Goal: Task Accomplishment & Management: Manage account settings

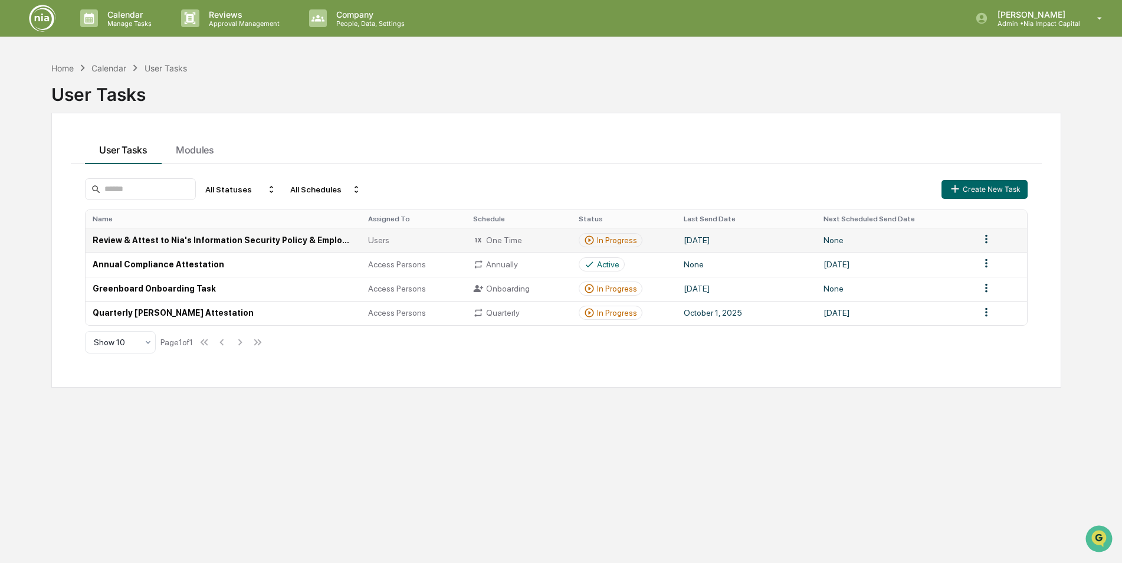
click at [175, 238] on td "Review & Attest to Nia's Information Security Policy & Employee Handbook" at bounding box center [223, 240] width 275 height 24
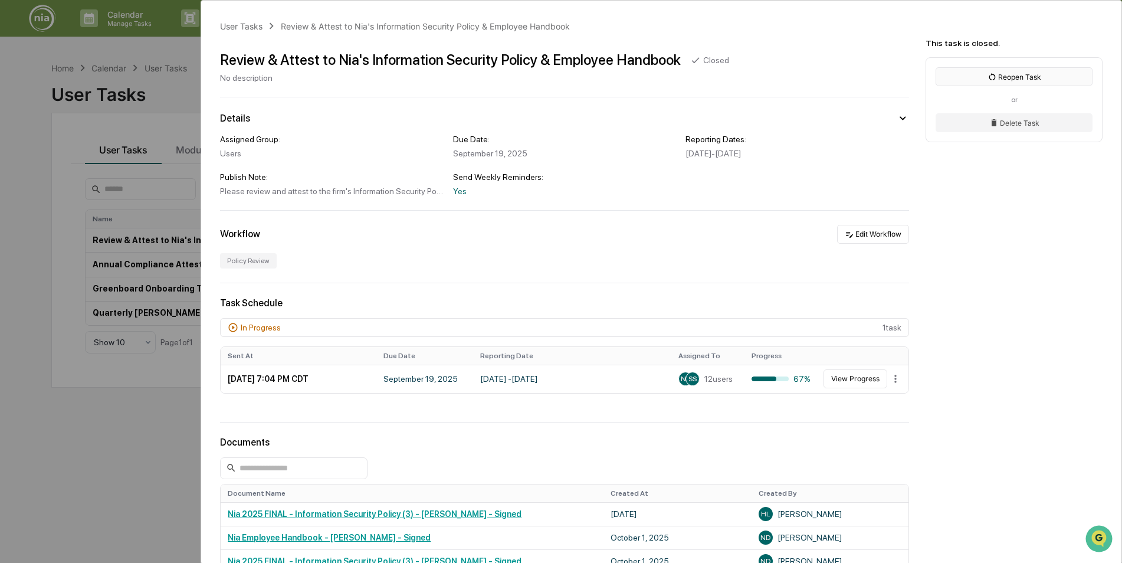
click at [964, 77] on button "Reopen Task" at bounding box center [1013, 76] width 157 height 19
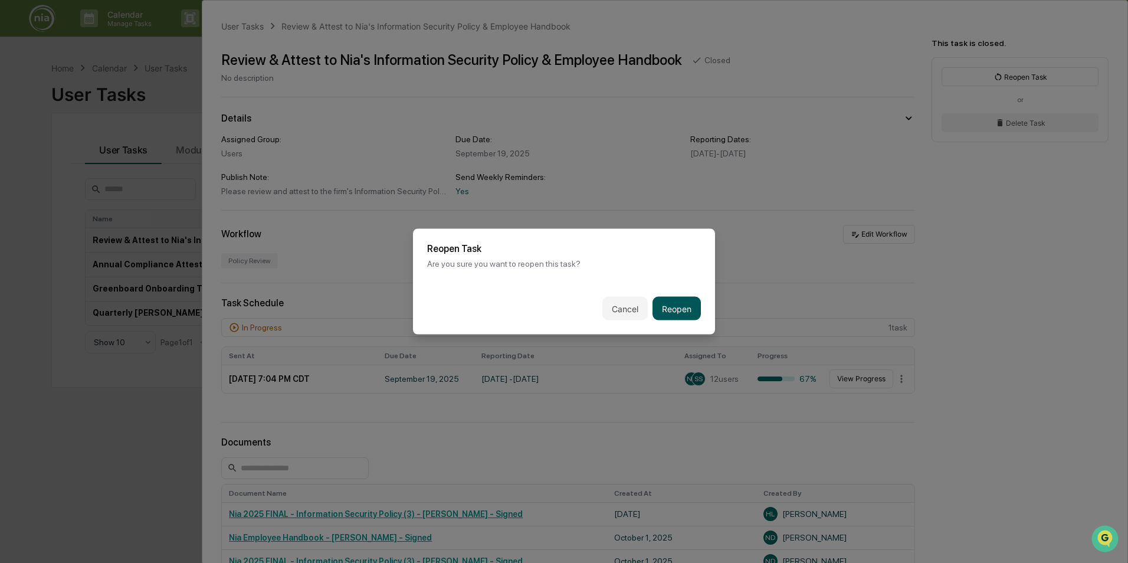
click at [661, 308] on button "Reopen" at bounding box center [676, 309] width 48 height 24
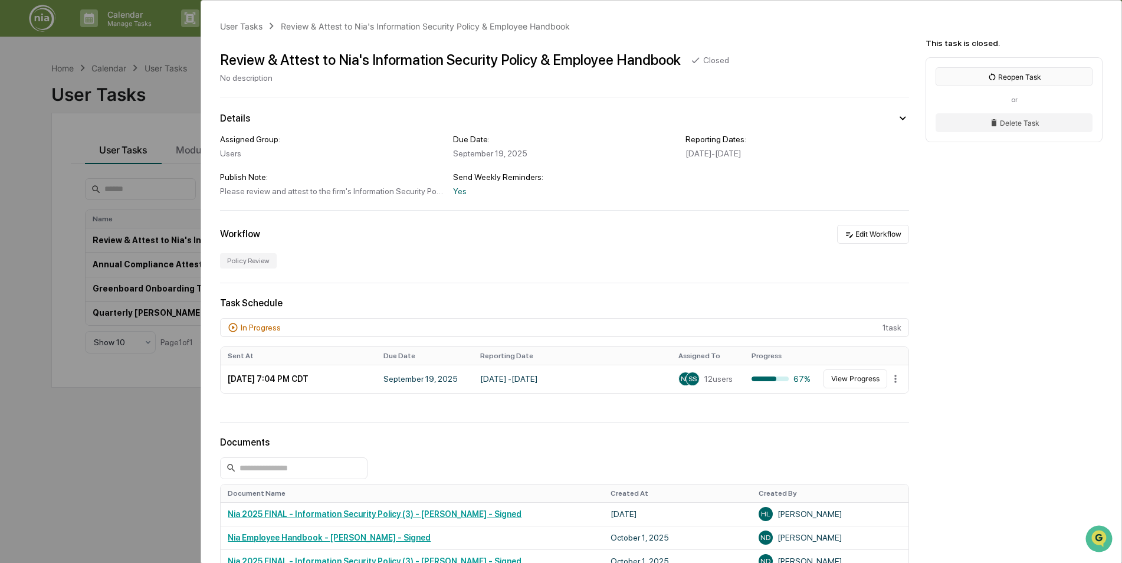
click at [1005, 81] on button "Reopen Task" at bounding box center [1013, 76] width 157 height 19
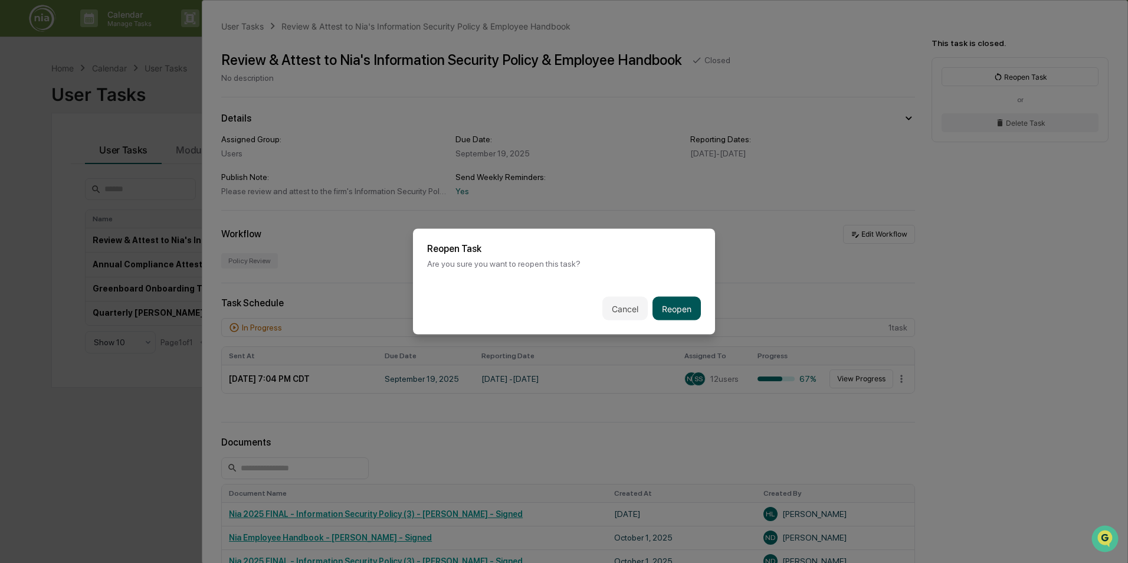
click at [693, 303] on button "Reopen" at bounding box center [676, 309] width 48 height 24
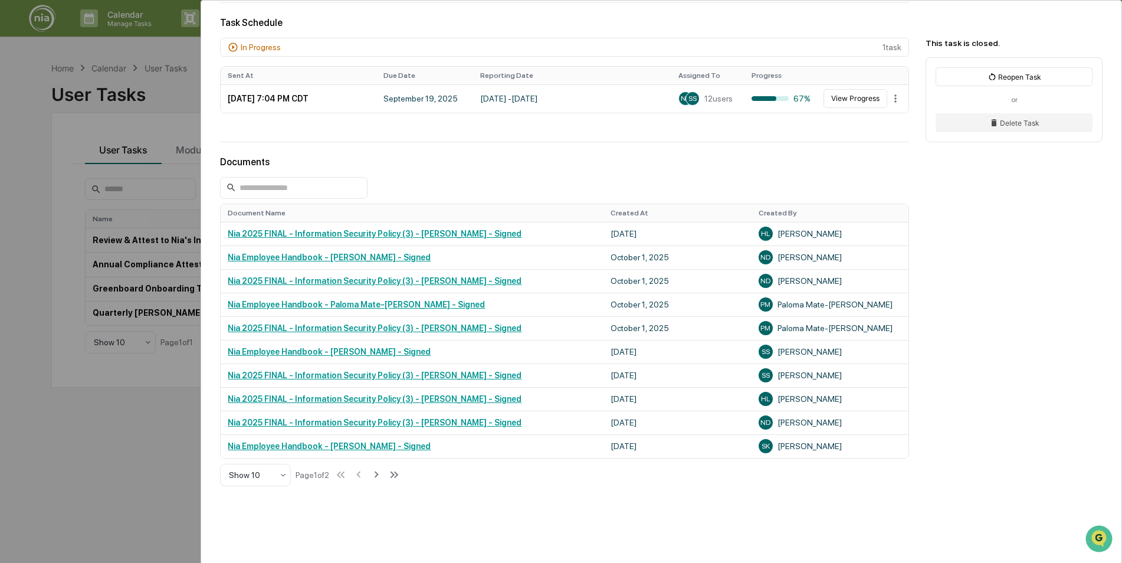
scroll to position [322, 0]
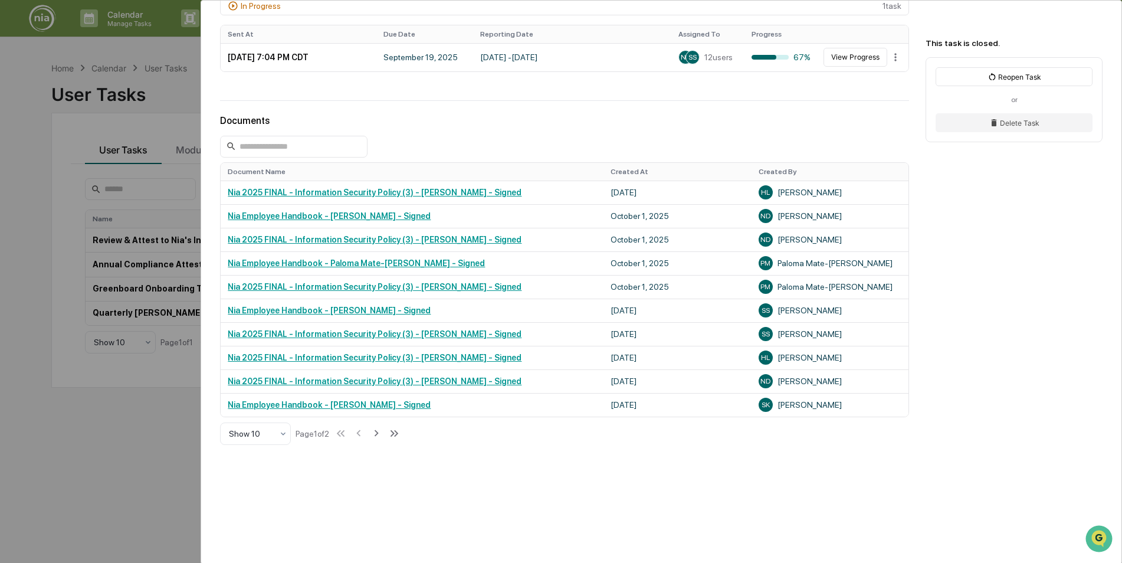
click at [130, 436] on div "User Tasks Review & Attest to Nia's Information Security Policy & Employee Hand…" at bounding box center [561, 281] width 1122 height 563
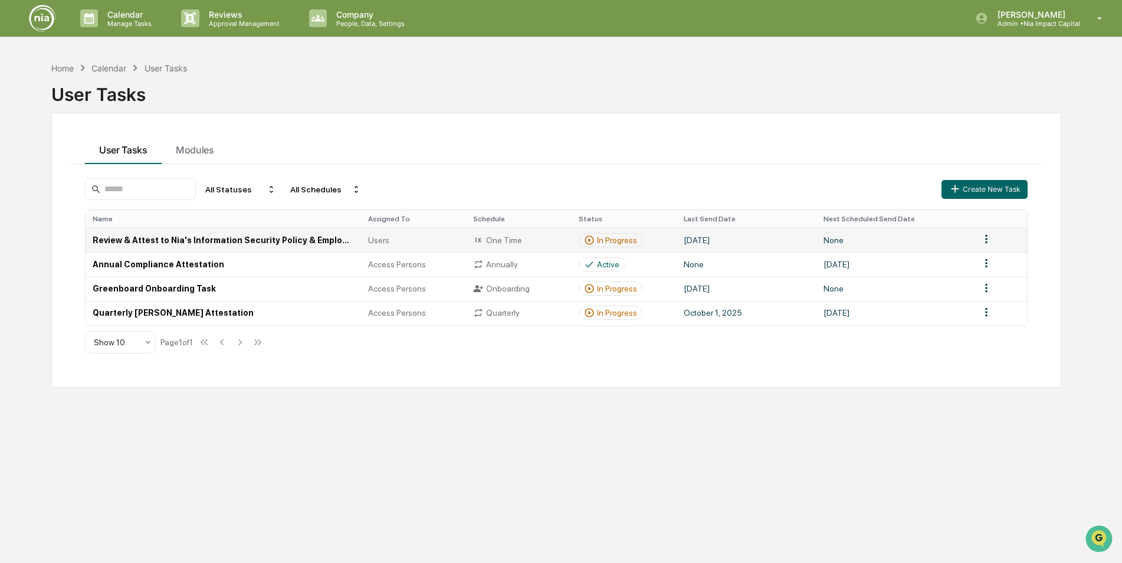
click at [189, 240] on td "Review & Attest to Nia's Information Security Policy & Employee Handbook" at bounding box center [223, 240] width 275 height 24
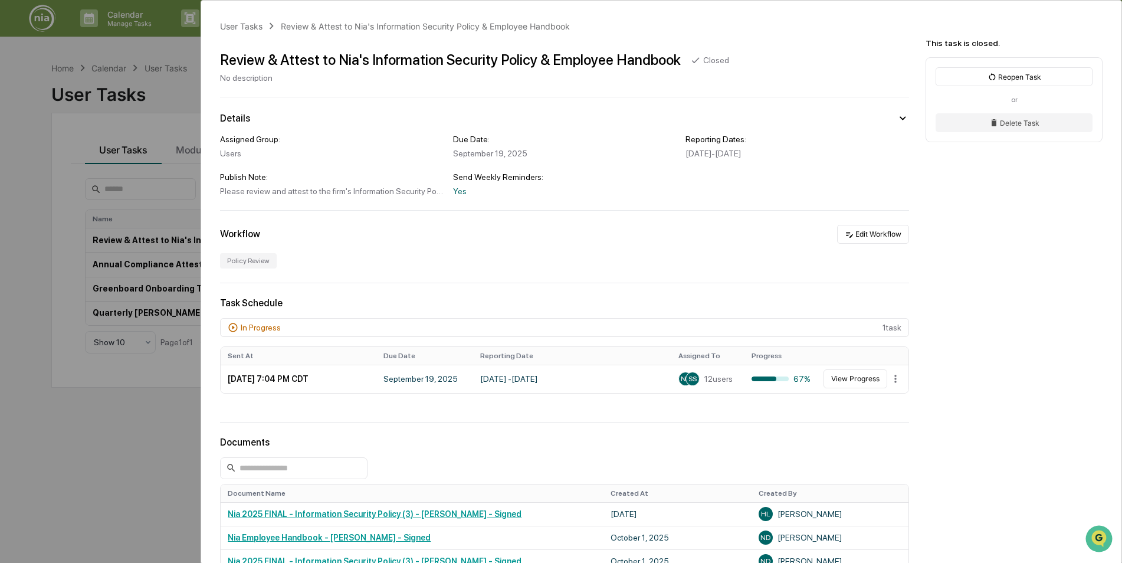
click at [740, 329] on div "In Progress 1 task" at bounding box center [564, 327] width 689 height 19
click at [832, 379] on button "View Progress" at bounding box center [855, 378] width 64 height 19
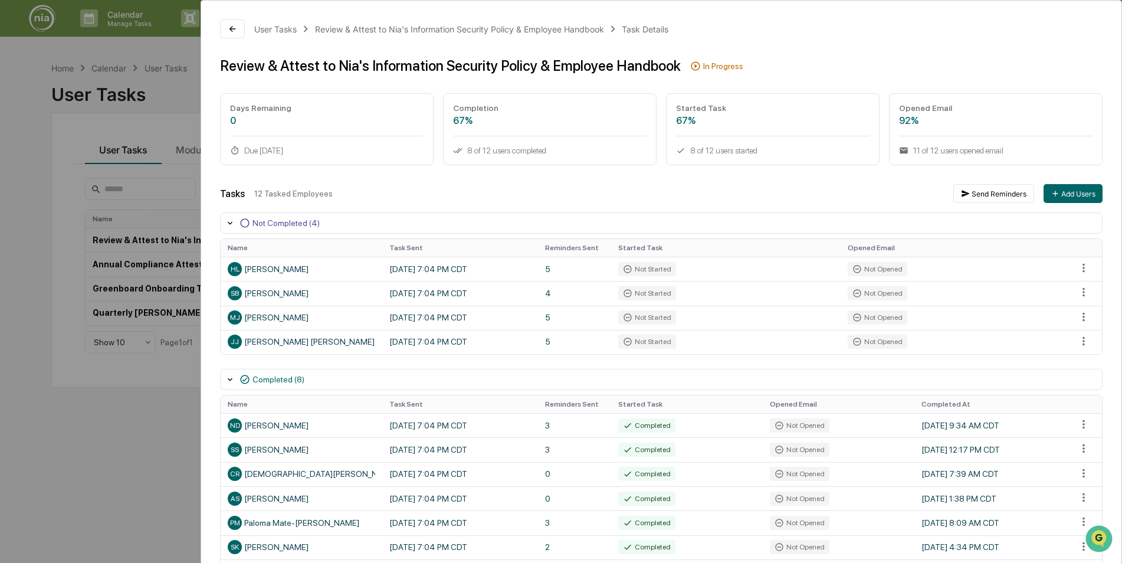
click at [703, 64] on div "In Progress" at bounding box center [723, 65] width 40 height 9
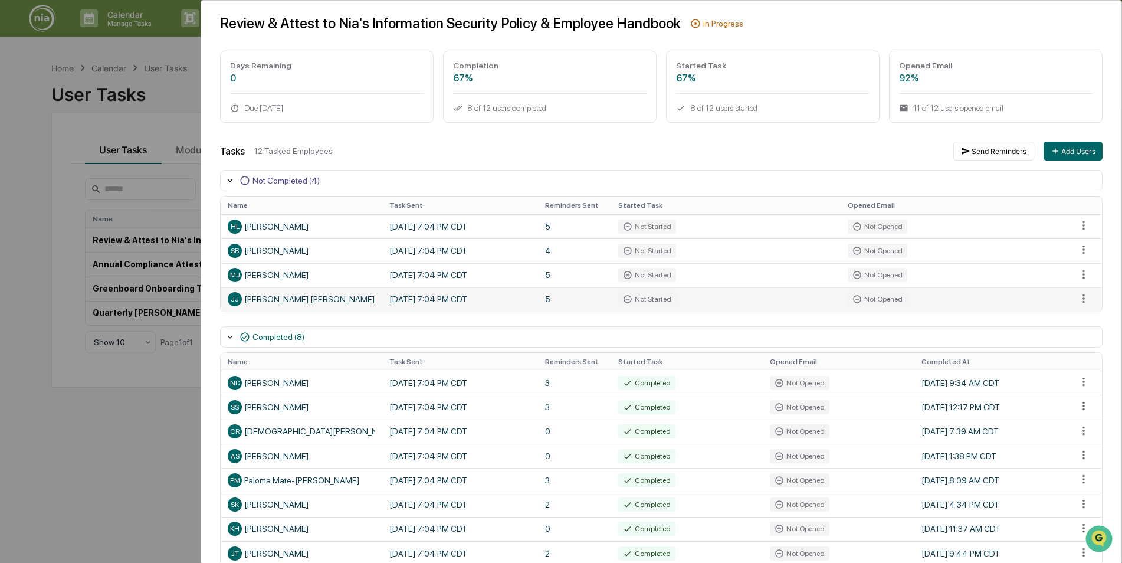
scroll to position [99, 0]
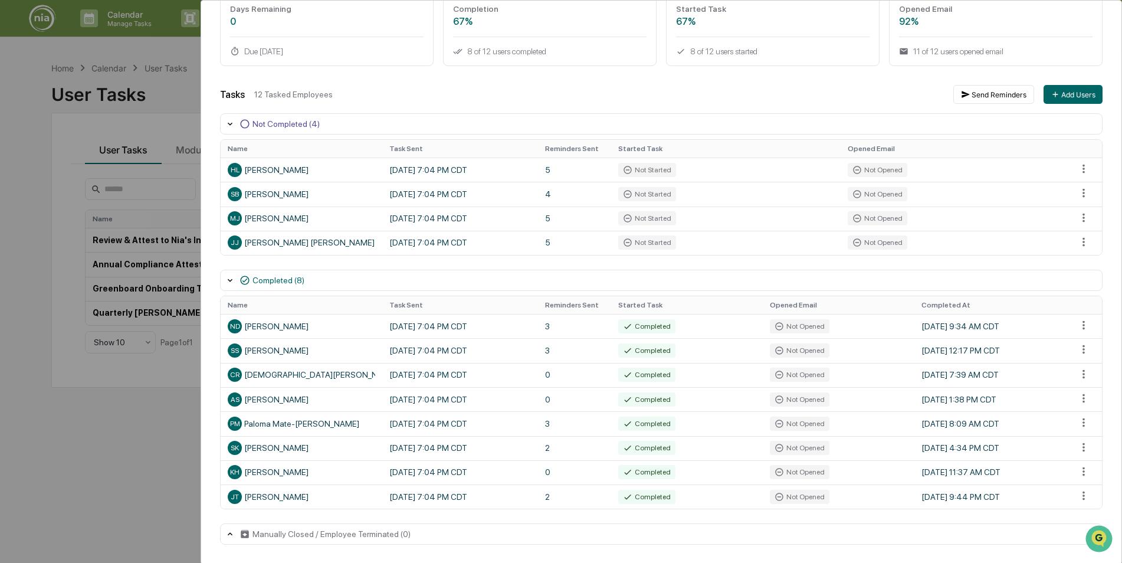
click at [303, 538] on div "Manually Closed / Employee Terminated (0)" at bounding box center [331, 533] width 158 height 9
click at [308, 530] on div "Manually Closed / Employee Terminated (0)" at bounding box center [331, 533] width 158 height 9
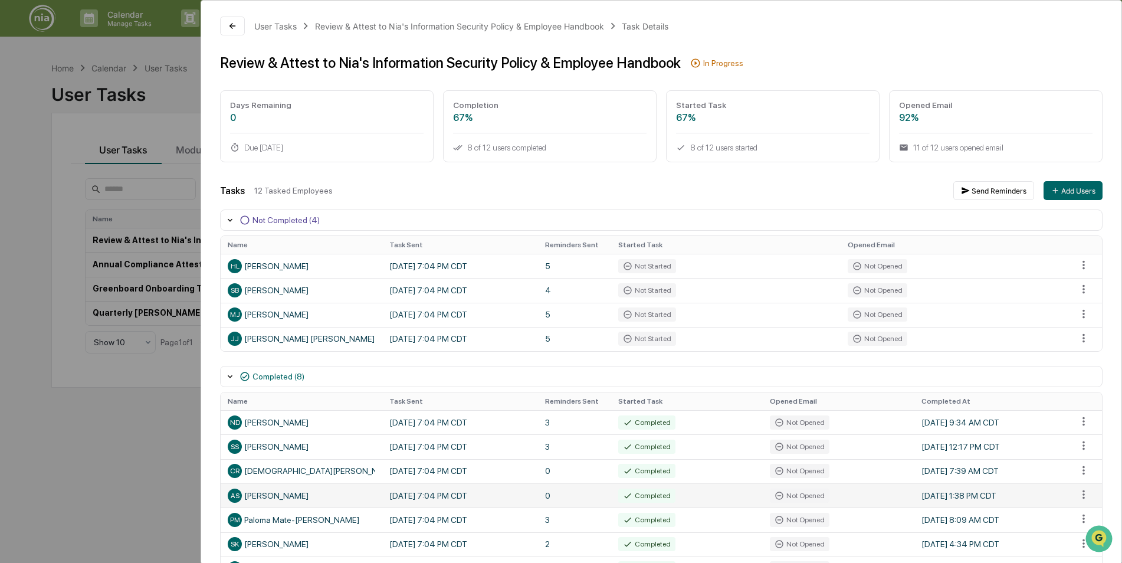
scroll to position [0, 0]
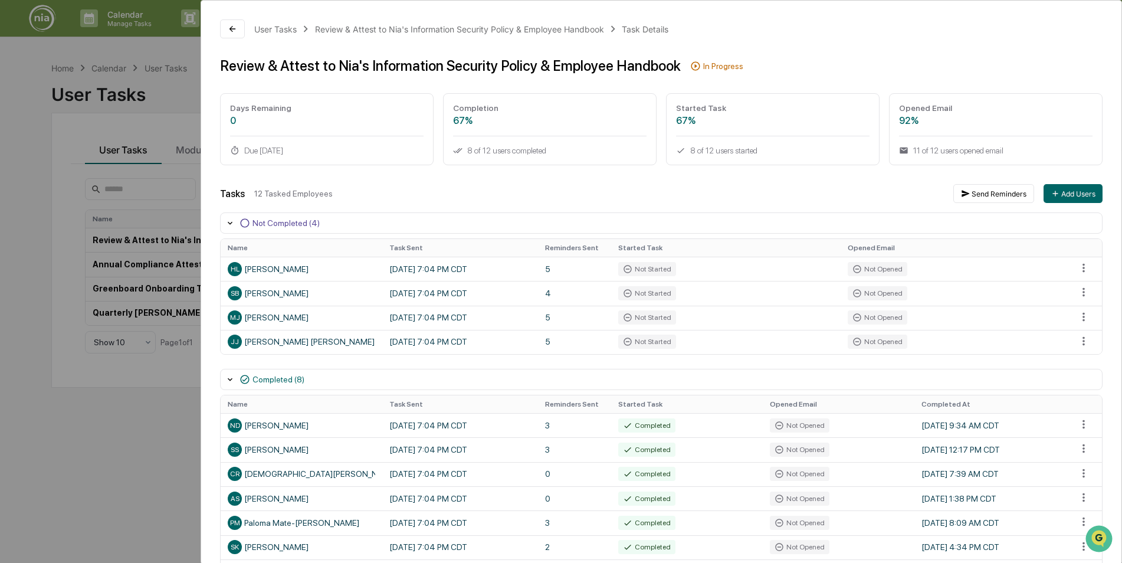
click at [296, 375] on div "Completed (8)" at bounding box center [278, 379] width 52 height 9
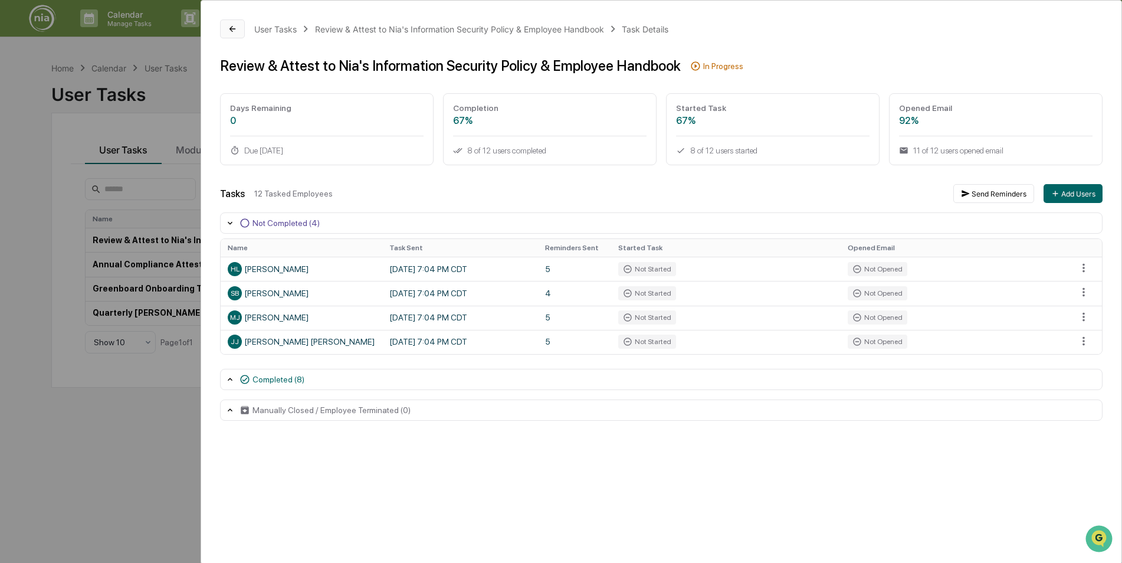
click at [242, 29] on button at bounding box center [232, 28] width 25 height 19
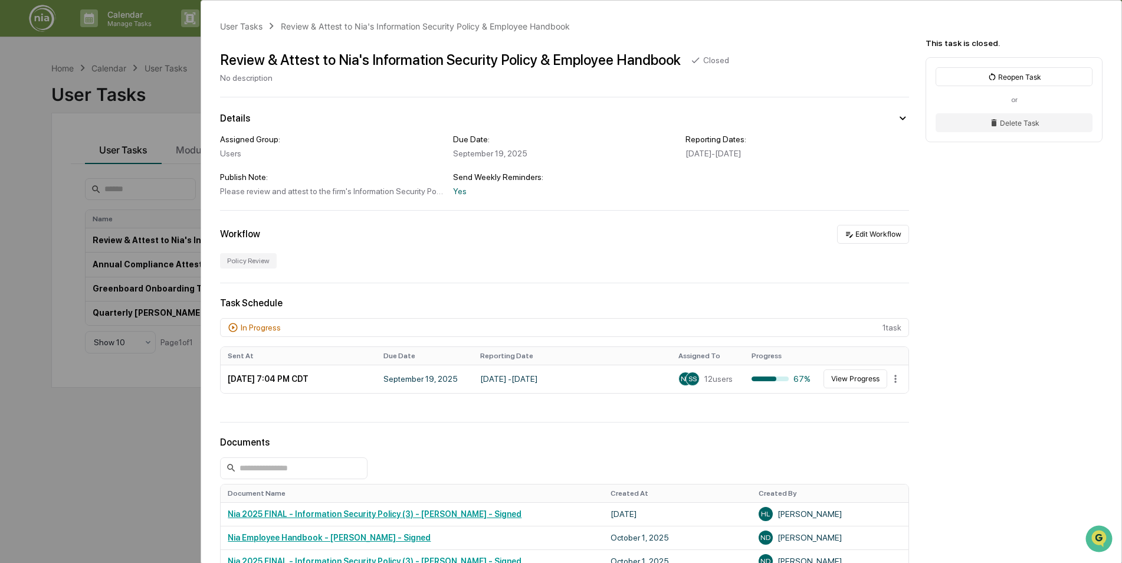
click at [177, 450] on div "User Tasks Review & Attest to Nia's Information Security Policy & Employee Hand…" at bounding box center [561, 281] width 1122 height 563
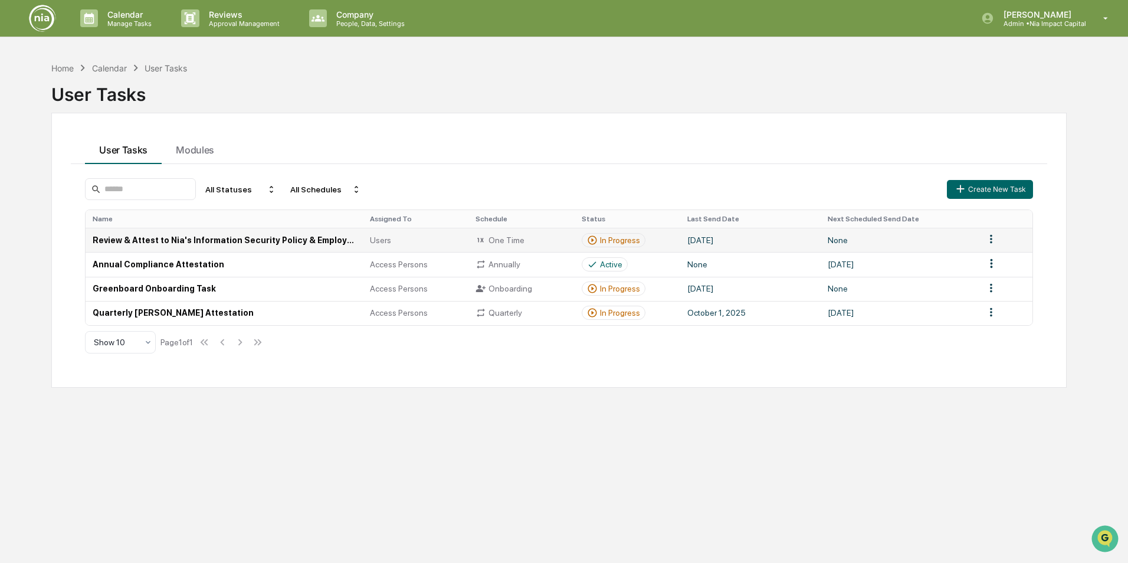
click at [983, 239] on html "Calendar Manage Tasks Reviews Approval Management Company People, Data, Setting…" at bounding box center [564, 281] width 1128 height 563
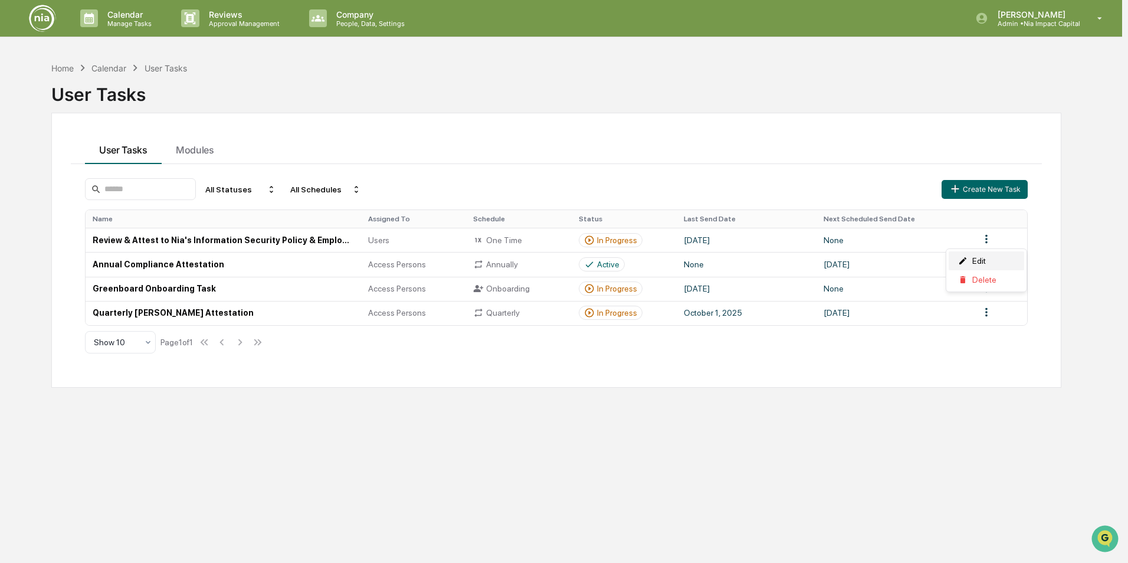
click at [986, 262] on div "Edit" at bounding box center [985, 260] width 75 height 19
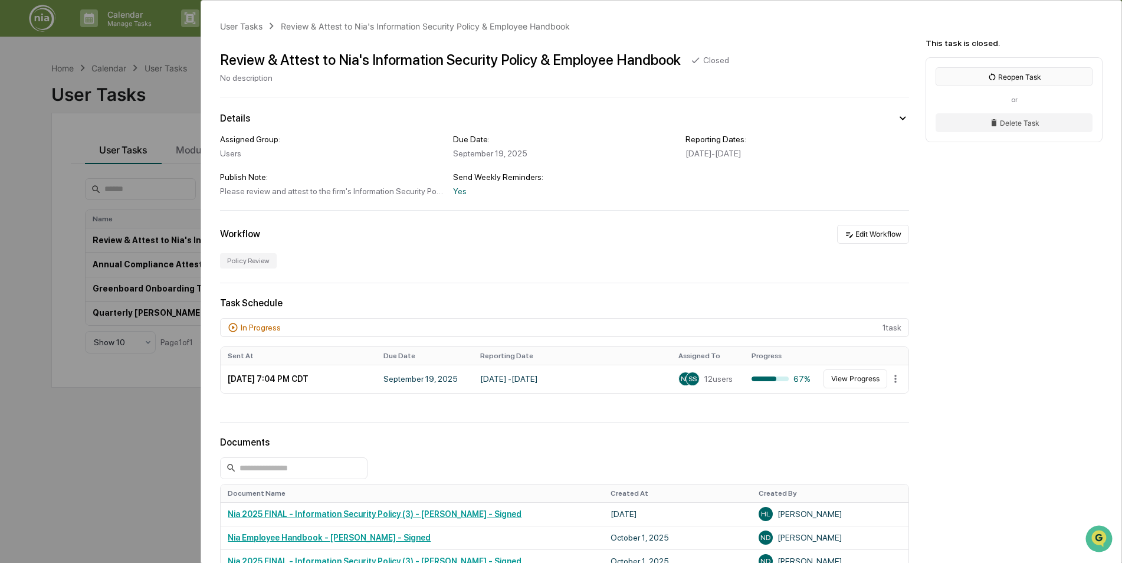
click at [984, 76] on button "Reopen Task" at bounding box center [1013, 76] width 157 height 19
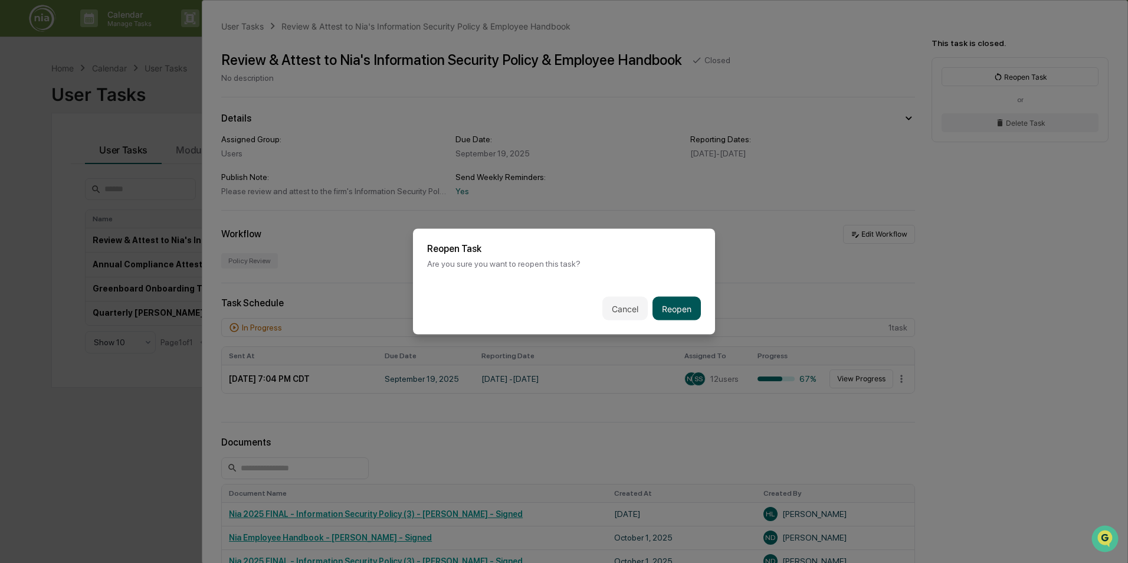
click at [666, 306] on button "Reopen" at bounding box center [676, 309] width 48 height 24
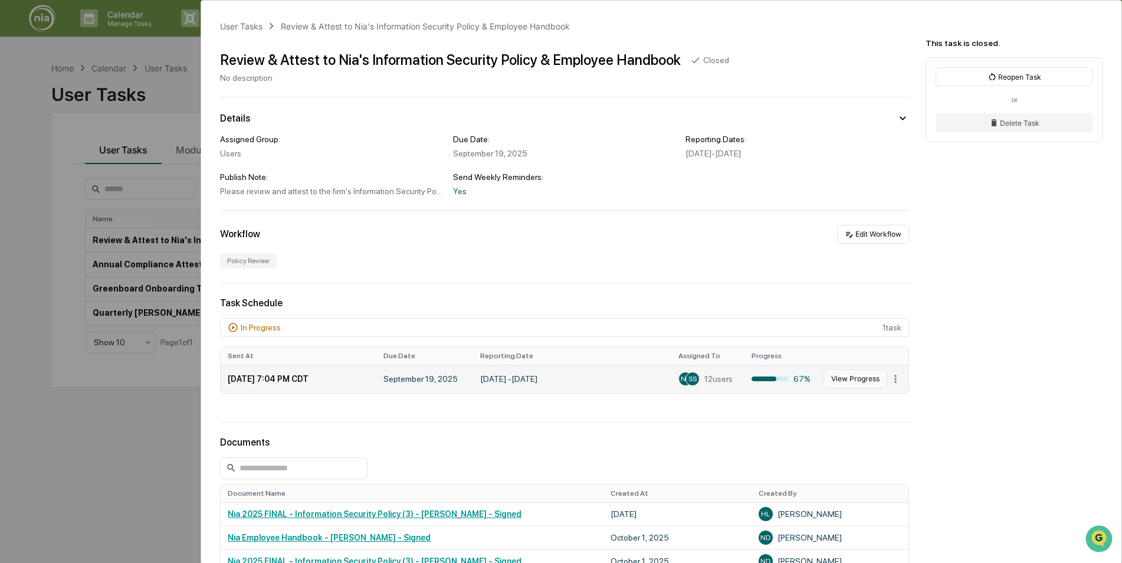
click at [837, 383] on button "View Progress" at bounding box center [855, 378] width 64 height 19
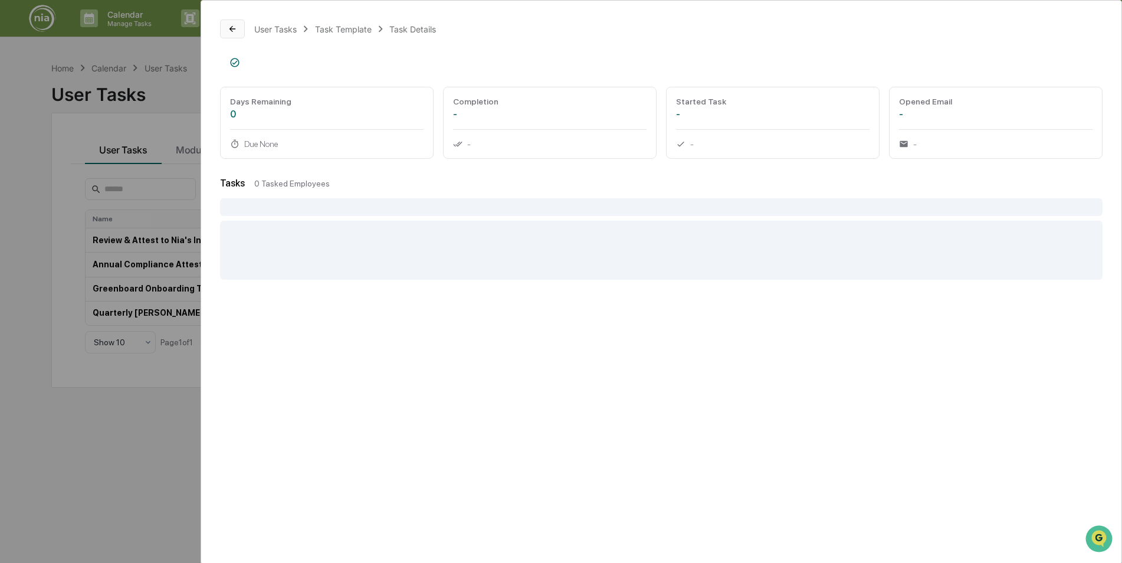
click at [241, 32] on button at bounding box center [232, 28] width 25 height 19
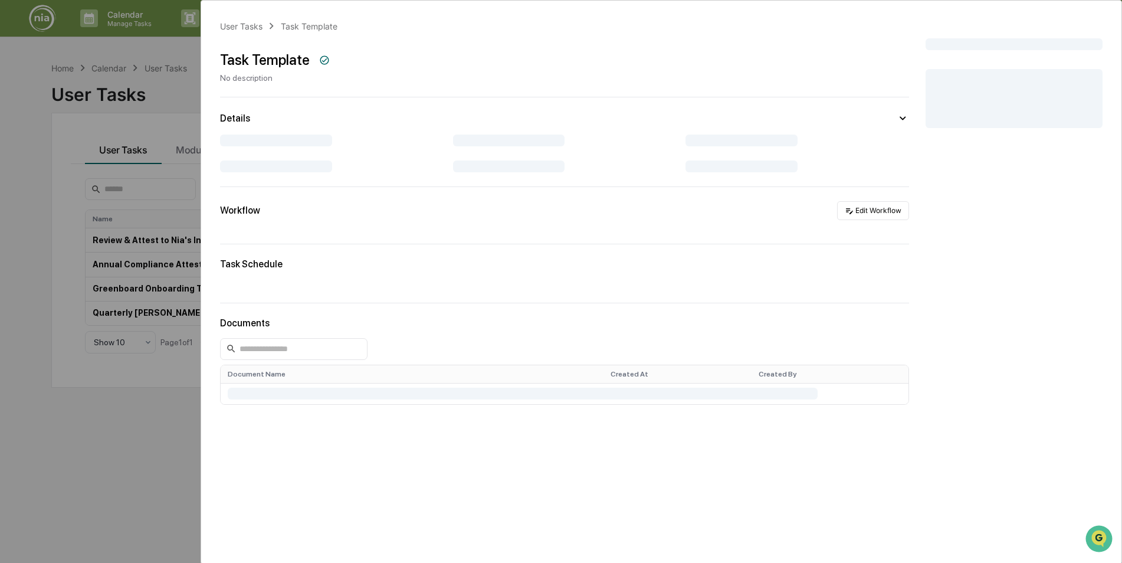
click at [37, 287] on div "User Tasks Task Template Task Template No description Details Workflow Edit Wor…" at bounding box center [561, 281] width 1122 height 563
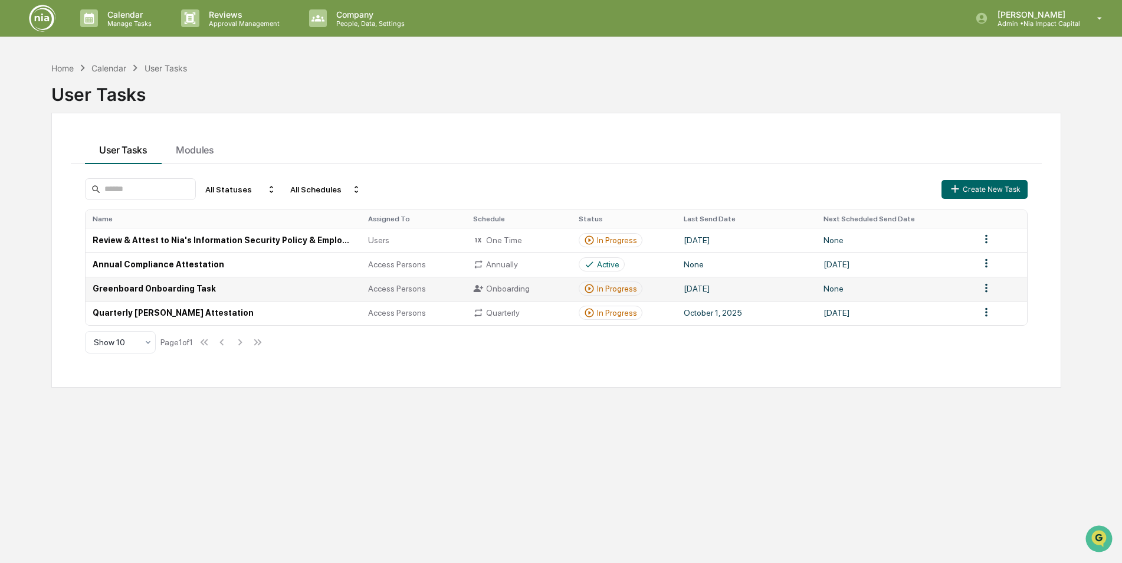
click at [372, 286] on span "Access Persons" at bounding box center [397, 288] width 58 height 9
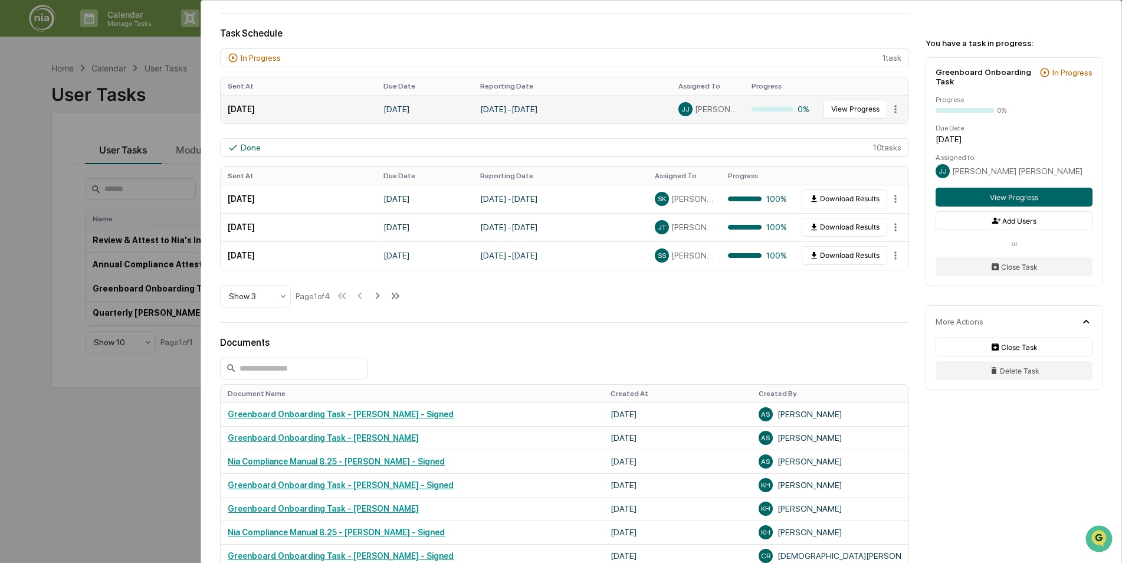
scroll to position [295, 0]
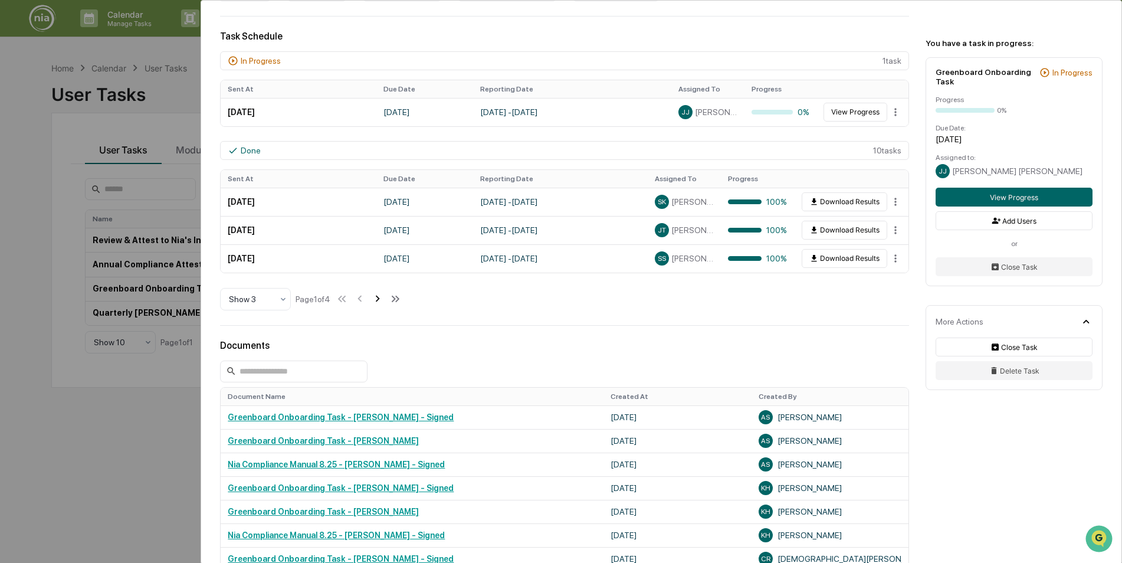
click at [383, 300] on icon at bounding box center [377, 298] width 13 height 13
click at [377, 300] on icon at bounding box center [378, 298] width 13 height 13
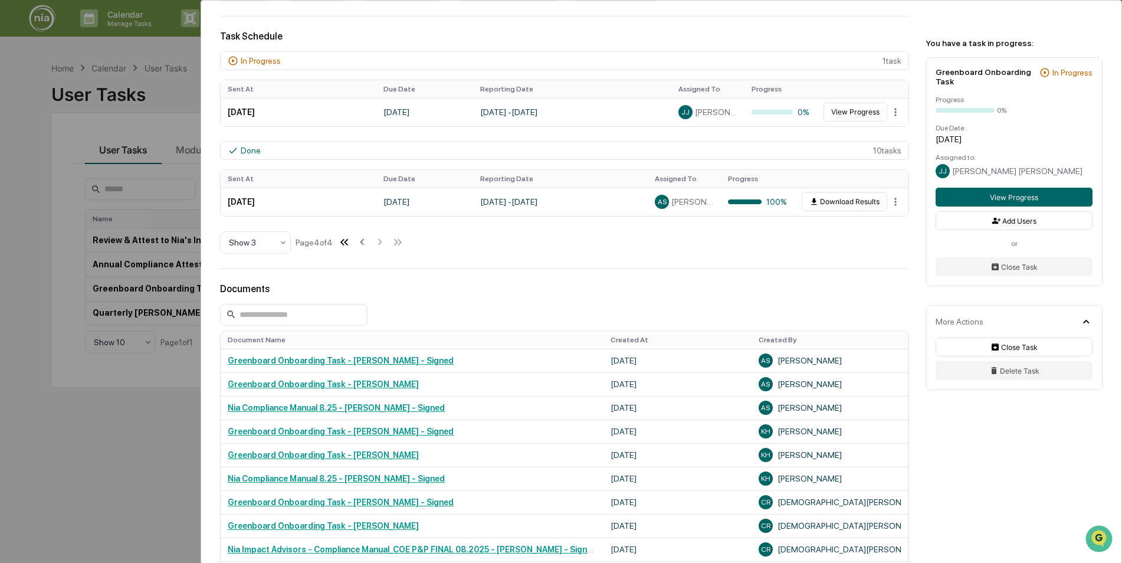
click at [343, 242] on icon at bounding box center [342, 242] width 4 height 6
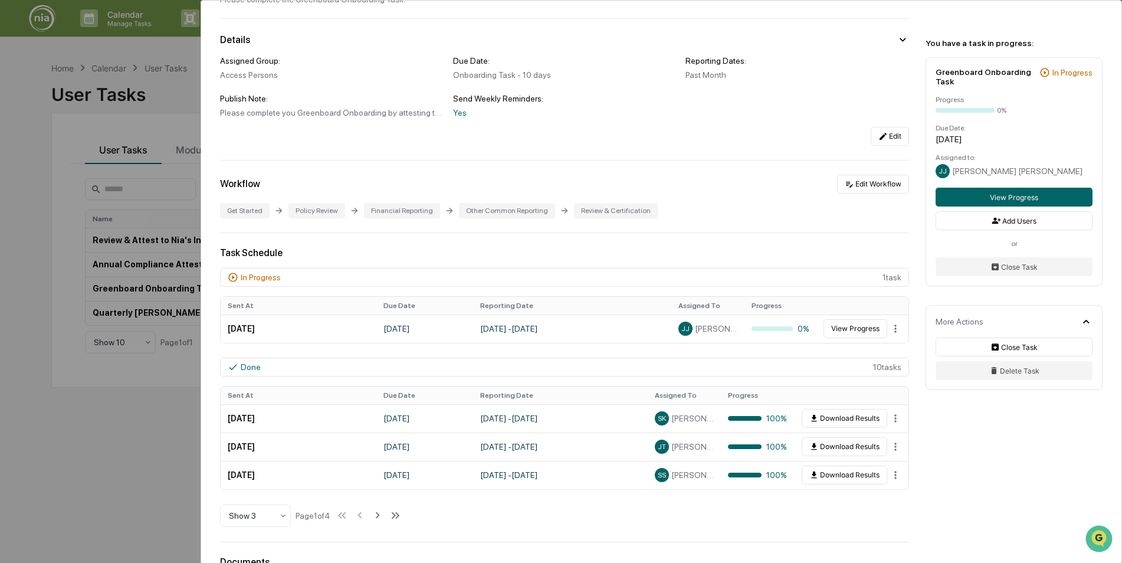
scroll to position [59, 0]
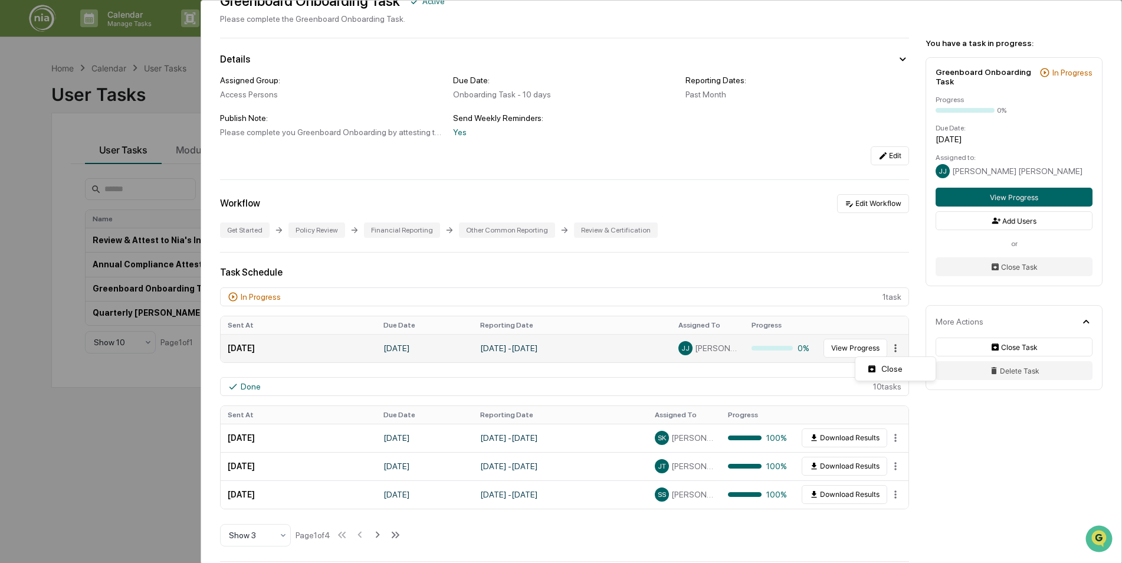
click at [889, 346] on html "Calendar Manage Tasks Reviews Approval Management Company People, Data, Setting…" at bounding box center [561, 281] width 1122 height 563
click at [813, 265] on html "Calendar Manage Tasks Reviews Approval Management Company People, Data, Setting…" at bounding box center [564, 281] width 1128 height 563
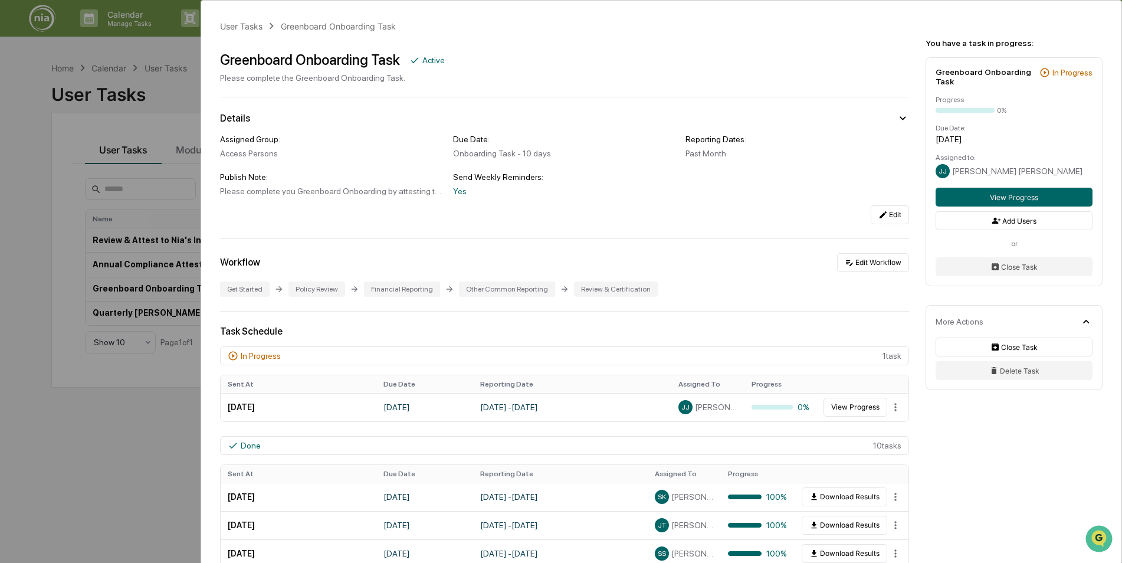
click at [25, 75] on div "User Tasks Greenboard Onboarding Task Greenboard Onboarding Task Active Please …" at bounding box center [561, 281] width 1122 height 563
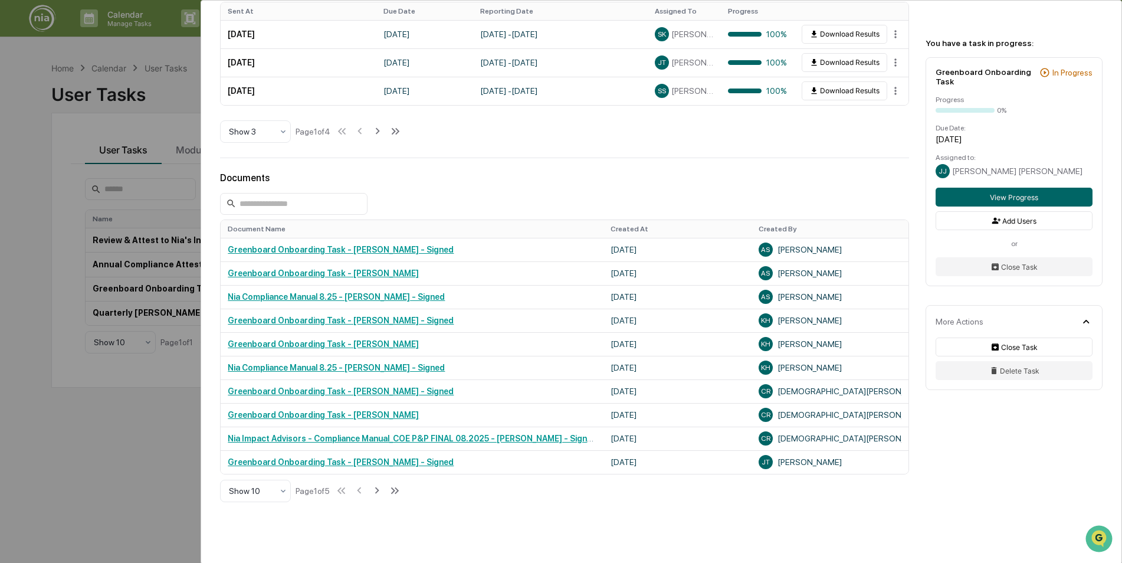
scroll to position [520, 0]
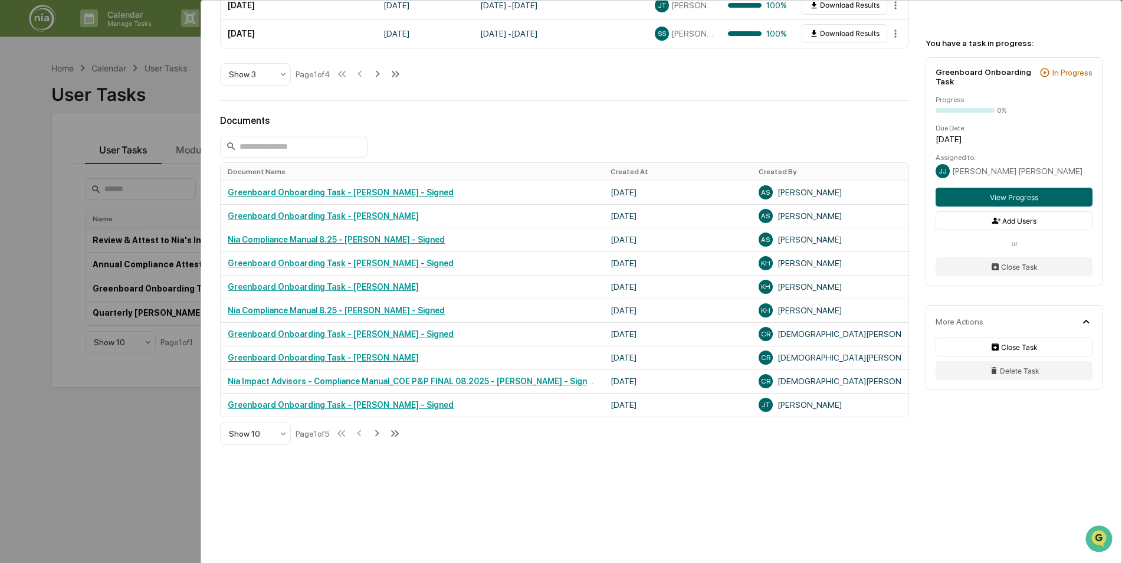
click at [161, 459] on div "User Tasks Greenboard Onboarding Task Greenboard Onboarding Task Active Please …" at bounding box center [561, 281] width 1122 height 563
